Goal: Information Seeking & Learning: Understand process/instructions

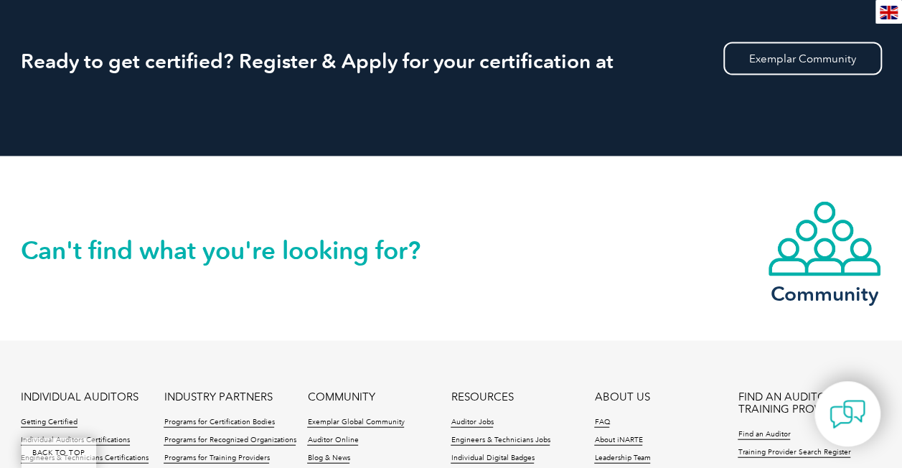
scroll to position [1578, 0]
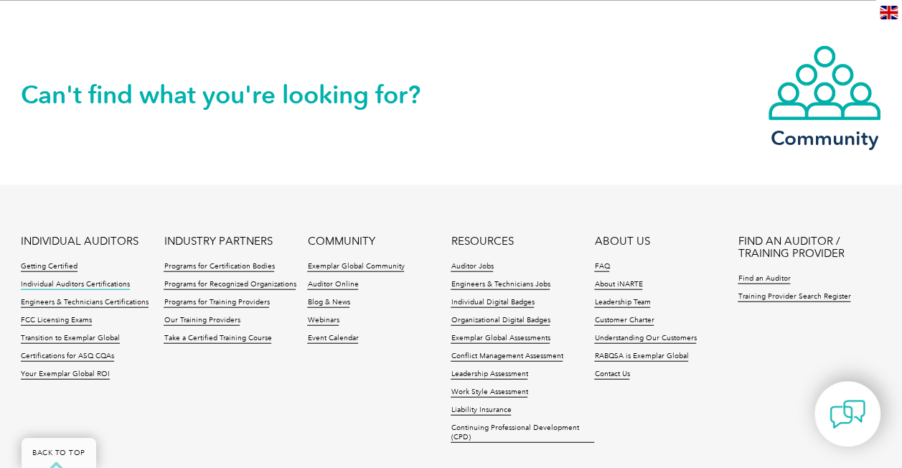
click at [69, 280] on link "Individual Auditors Certifications" at bounding box center [75, 285] width 109 height 10
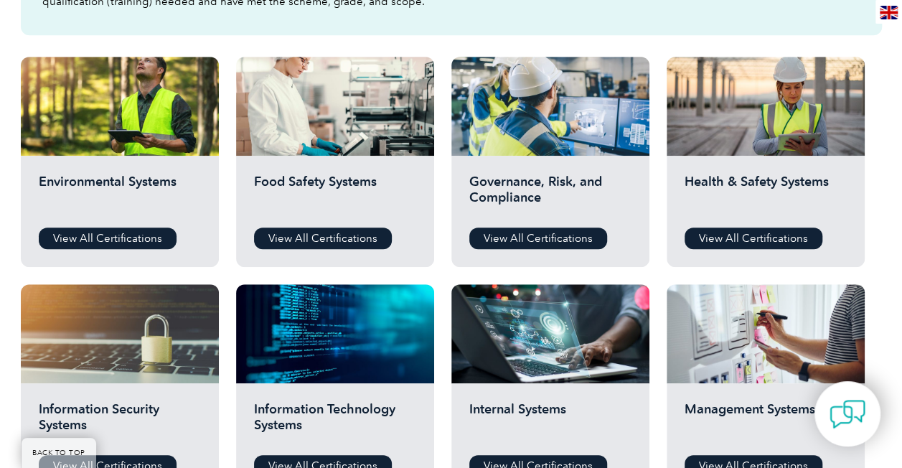
scroll to position [502, 0]
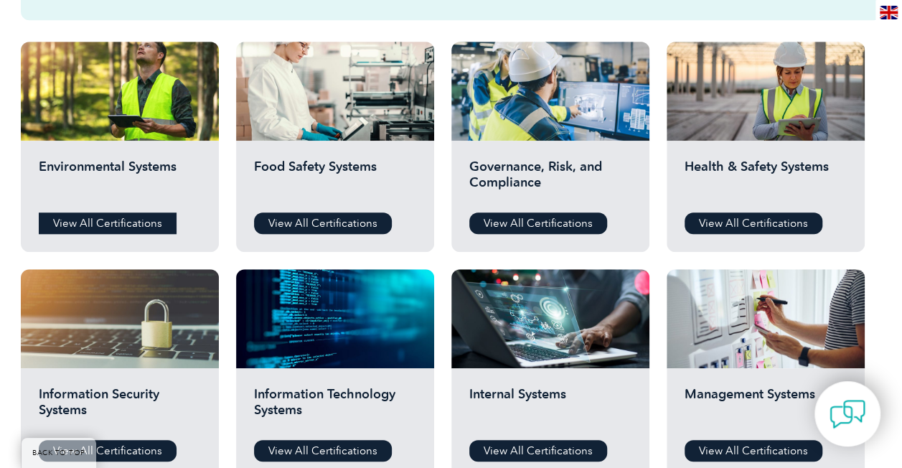
click at [87, 222] on link "View All Certifications" at bounding box center [108, 223] width 138 height 22
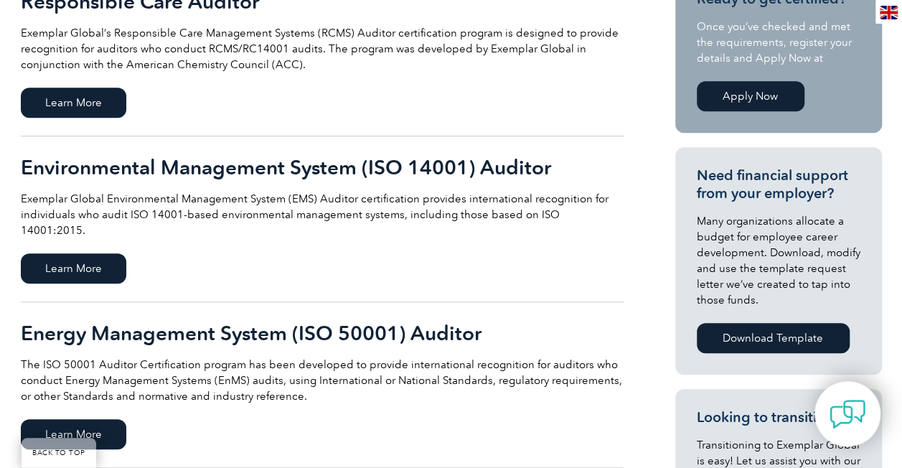
scroll to position [359, 0]
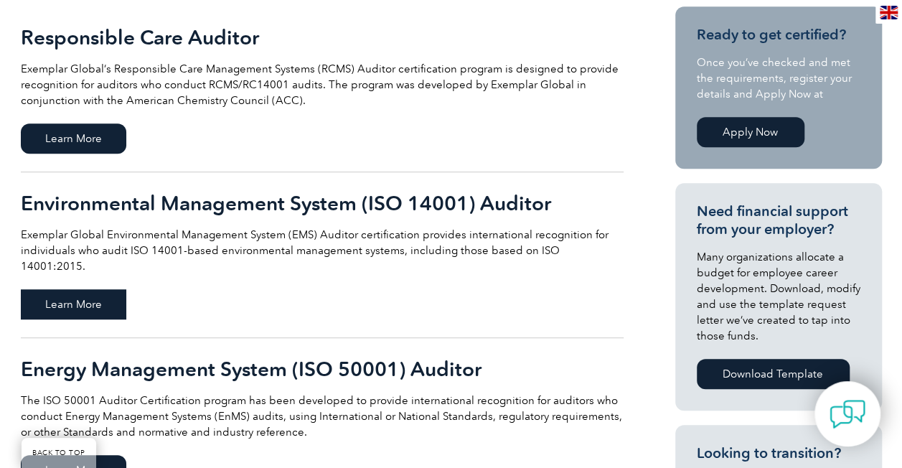
click at [72, 289] on span "Learn More" at bounding box center [73, 304] width 105 height 30
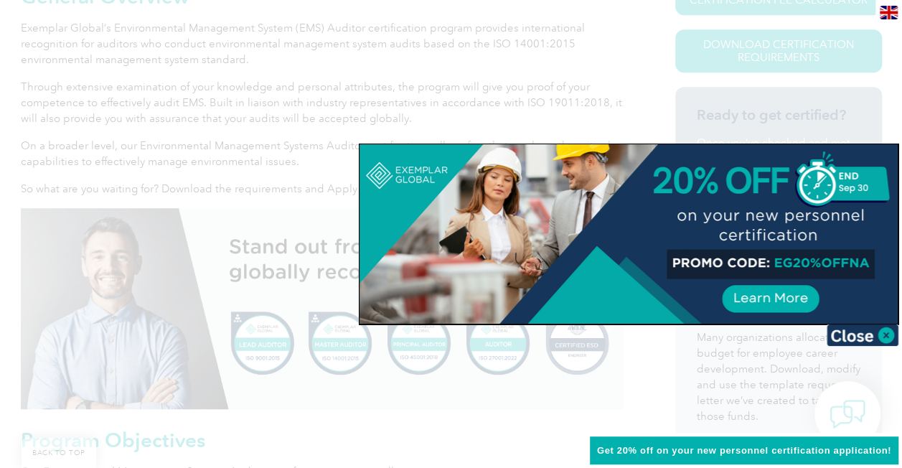
scroll to position [415, 0]
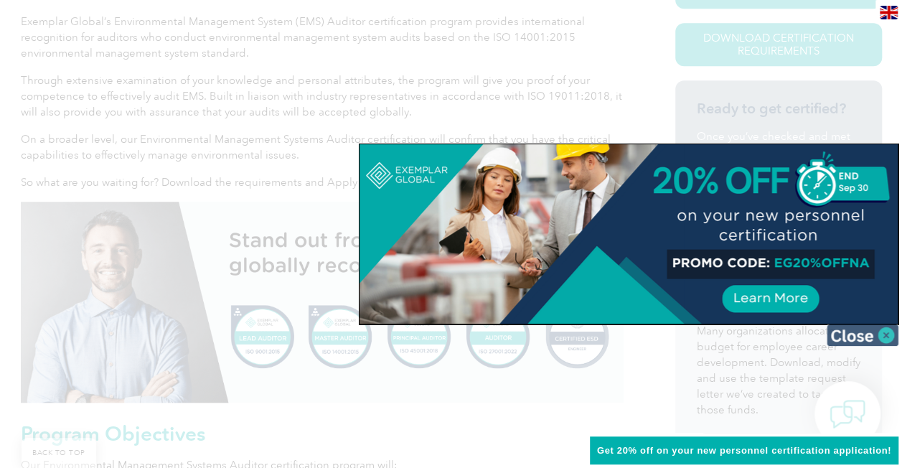
click at [887, 330] on img at bounding box center [862, 335] width 72 height 22
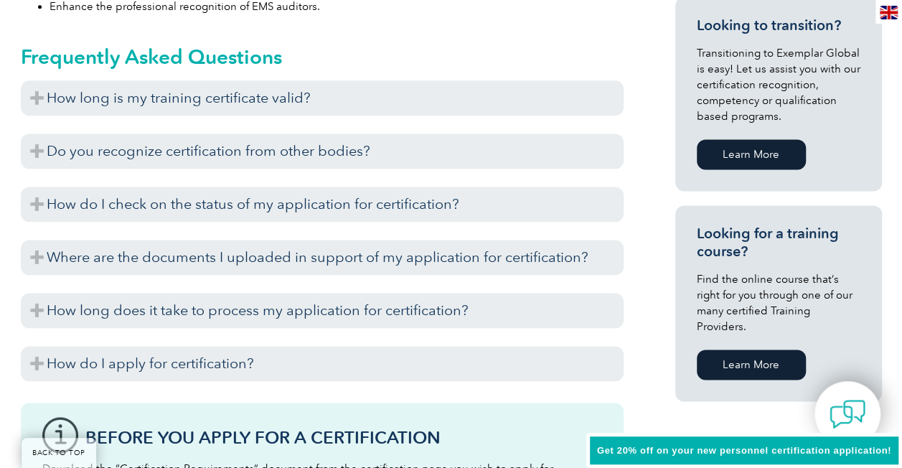
scroll to position [917, 0]
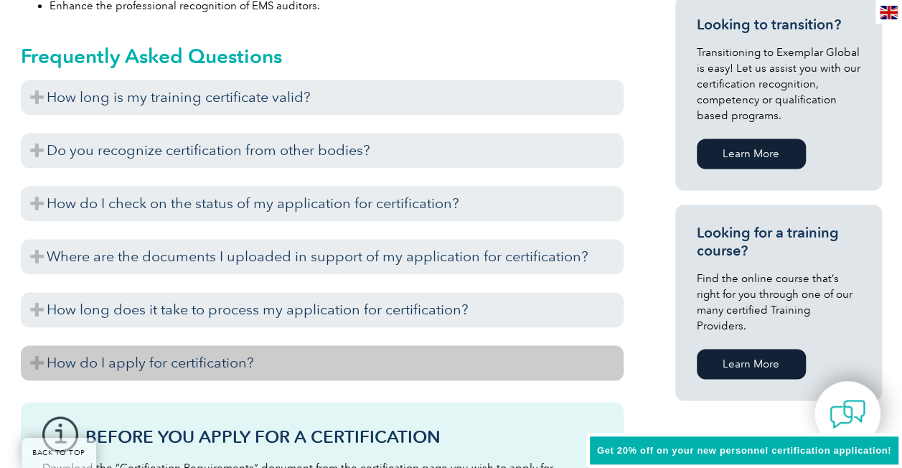
click at [221, 362] on h3 "How do I apply for certification?" at bounding box center [322, 362] width 602 height 35
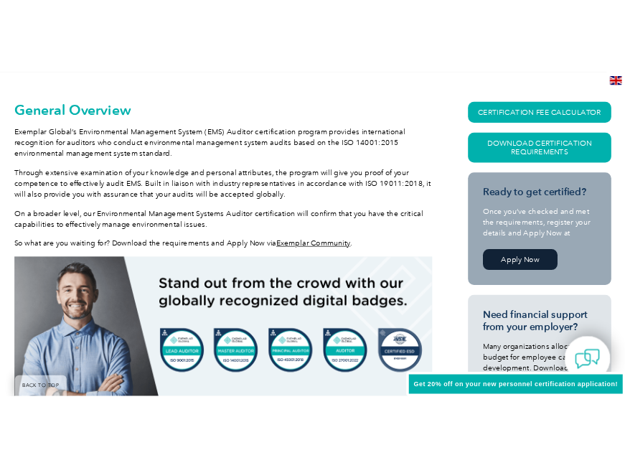
scroll to position [343, 0]
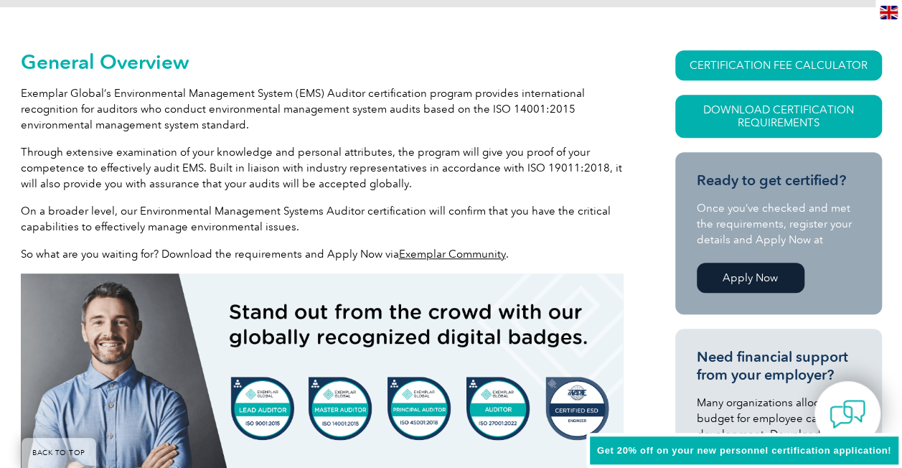
click at [458, 255] on link "Exemplar Community" at bounding box center [452, 253] width 107 height 13
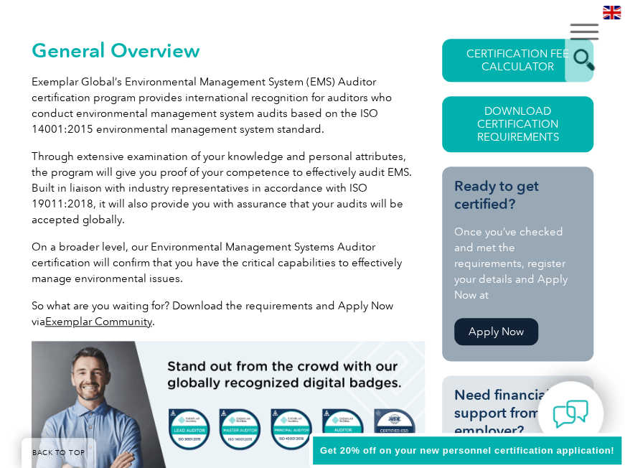
click at [205, 111] on p "Exemplar Global’s Environmental Management System (EMS) Auditor certification p…" at bounding box center [229, 105] width 394 height 63
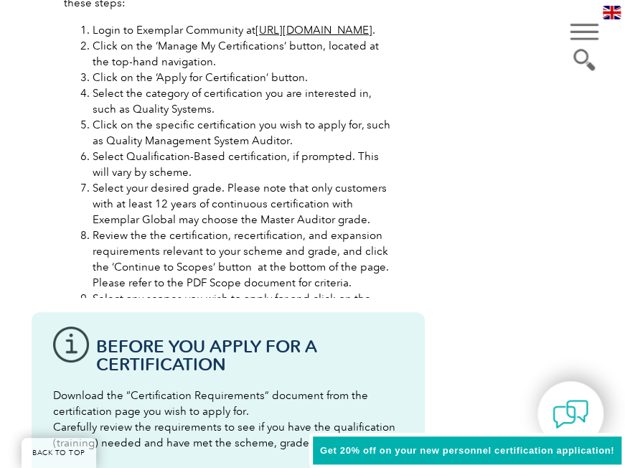
scroll to position [1634, 0]
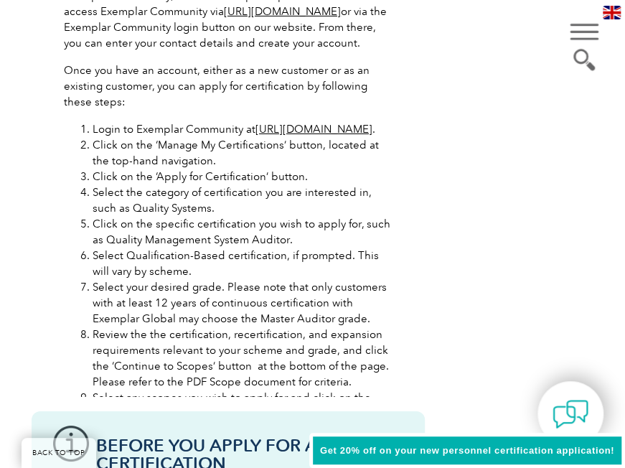
click at [229, 152] on li "Click on the ‘Manage My Certifications’ button, located at the top-hand navigat…" at bounding box center [243, 153] width 300 height 32
click at [255, 136] on link "https://community.exemplarglobal.org/" at bounding box center [313, 129] width 117 height 13
